Goal: Navigation & Orientation: Find specific page/section

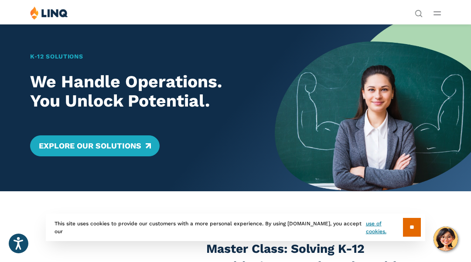
click at [44, 44] on div "K‑12 Solutions We Handle Operations. You Unlock Potential. Explore Our Solutions" at bounding box center [137, 107] width 275 height 167
